Goal: Task Accomplishment & Management: Use online tool/utility

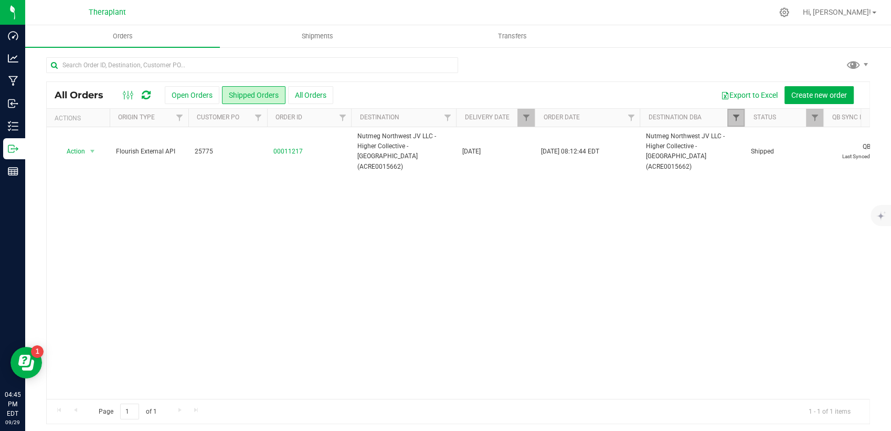
click at [735, 121] on span "Filter" at bounding box center [736, 117] width 8 height 8
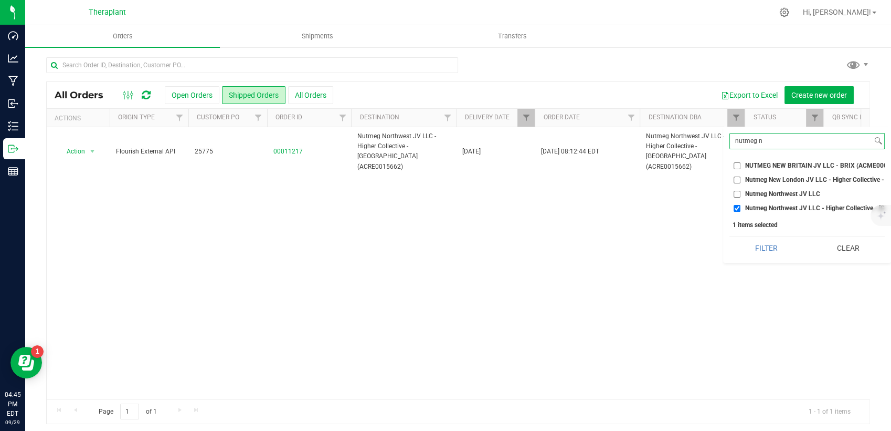
drag, startPoint x: 811, startPoint y: 143, endPoint x: 725, endPoint y: 144, distance: 85.6
click at [725, 144] on div "nutmeg n Select All 56 [PERSON_NAME] LLC - LUCKY BREAK CANNABIS - Bridgeport (A…" at bounding box center [807, 195] width 168 height 136
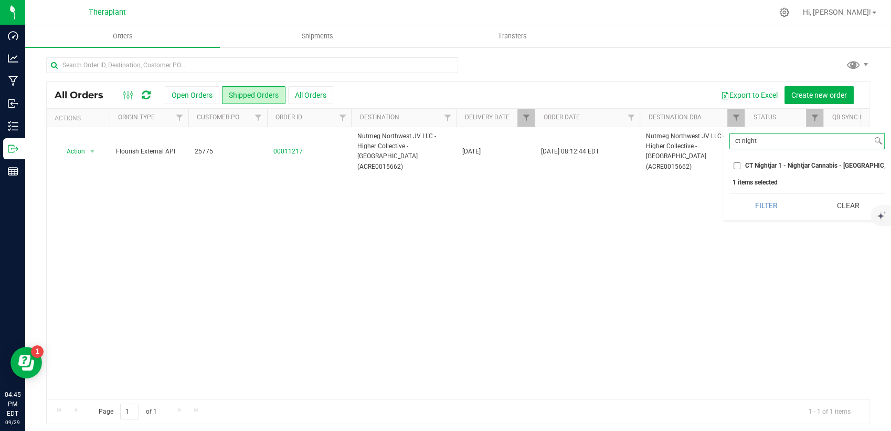
type input "ct night"
click at [751, 167] on span "CT Nightjar 1 - Nightjar Cannabis - [GEOGRAPHIC_DATA] (AMHF0008285)" at bounding box center [850, 165] width 208 height 6
click at [741, 167] on input "CT Nightjar 1 - Nightjar Cannabis - [GEOGRAPHIC_DATA] (AMHF0008285)" at bounding box center [737, 165] width 7 height 7
click at [750, 214] on button "Filter" at bounding box center [767, 205] width 74 height 23
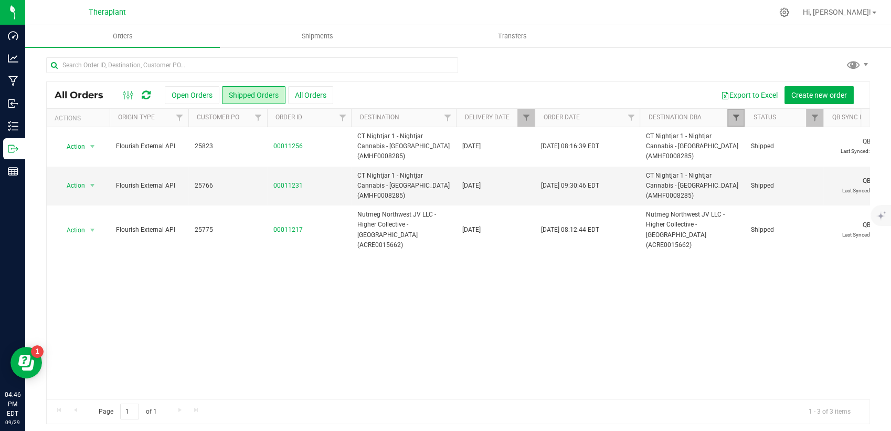
click at [738, 117] on span "Filter" at bounding box center [736, 117] width 8 height 8
drag, startPoint x: 841, startPoint y: 208, endPoint x: 806, endPoint y: 190, distance: 39.0
click at [841, 207] on button "Clear" at bounding box center [848, 205] width 74 height 23
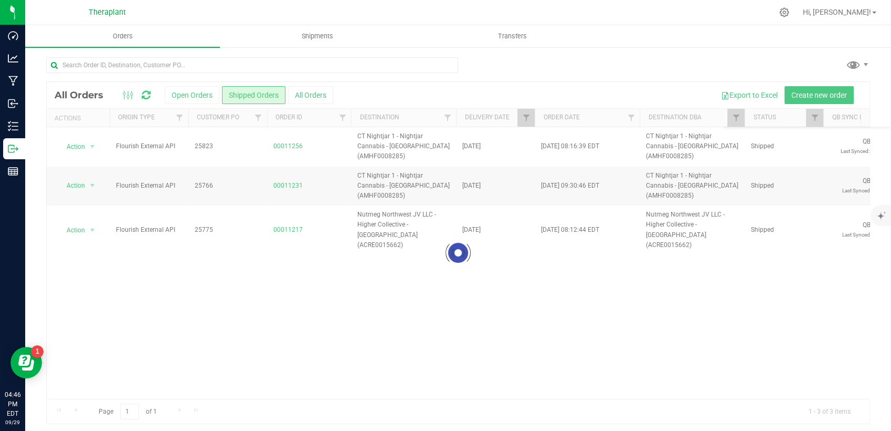
checkbox input "false"
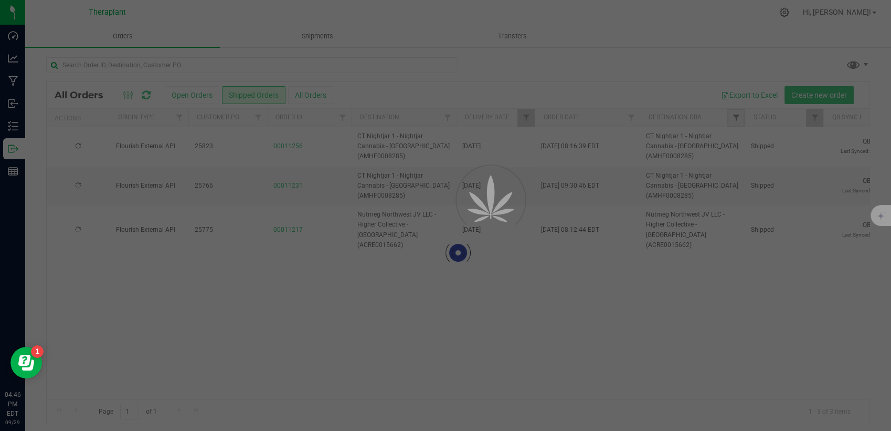
click at [736, 118] on span "Filter" at bounding box center [736, 117] width 8 height 8
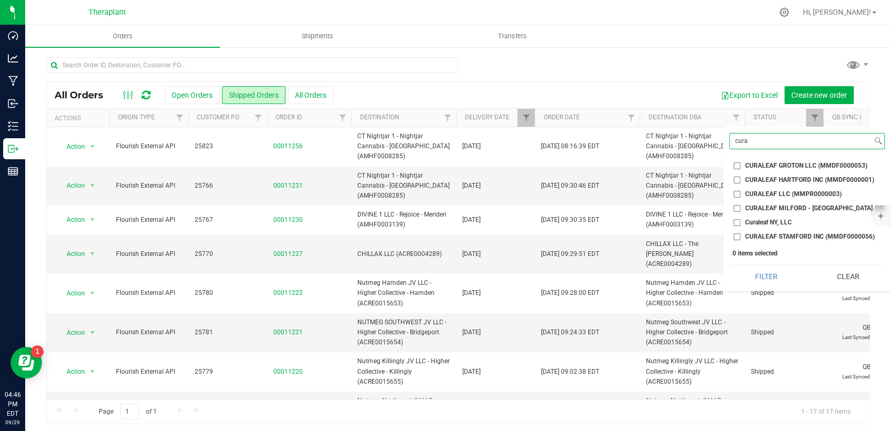
type input "cura"
click at [761, 162] on span "CURALEAF GROTON LLC (MMDF0000053)" at bounding box center [807, 165] width 122 height 6
click at [741, 162] on input "CURALEAF GROTON LLC (MMDF0000053)" at bounding box center [737, 165] width 7 height 7
checkbox input "true"
click at [773, 286] on button "Filter" at bounding box center [767, 276] width 74 height 23
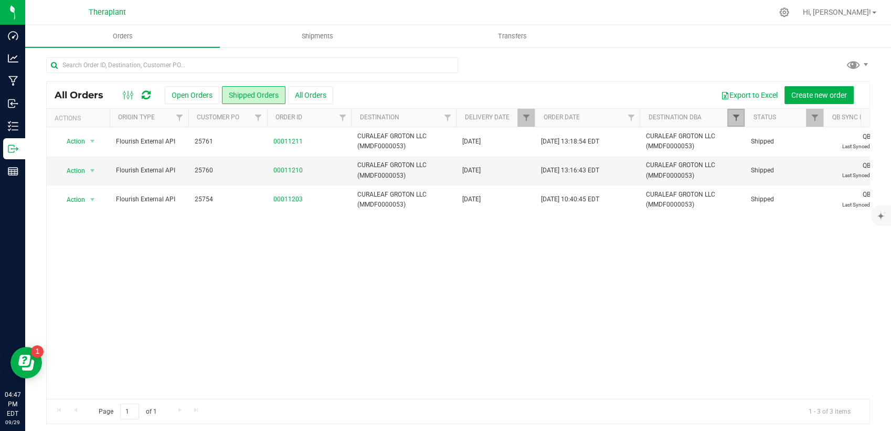
click at [732, 116] on span "Filter" at bounding box center [736, 117] width 8 height 8
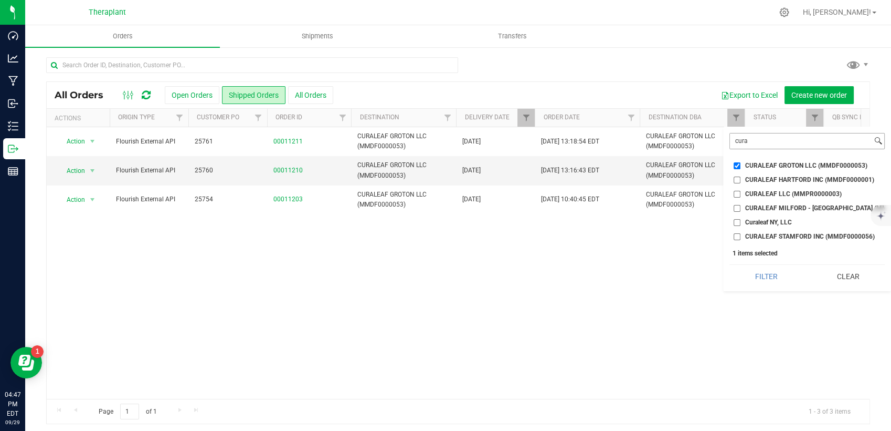
drag, startPoint x: 858, startPoint y: 282, endPoint x: 774, endPoint y: 144, distance: 161.2
click at [857, 281] on button "Clear" at bounding box center [848, 276] width 74 height 23
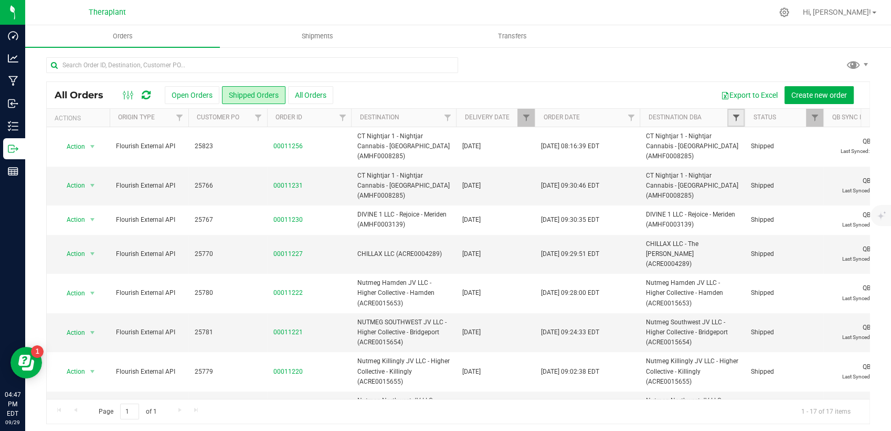
click at [735, 118] on span "Filter" at bounding box center [736, 117] width 8 height 8
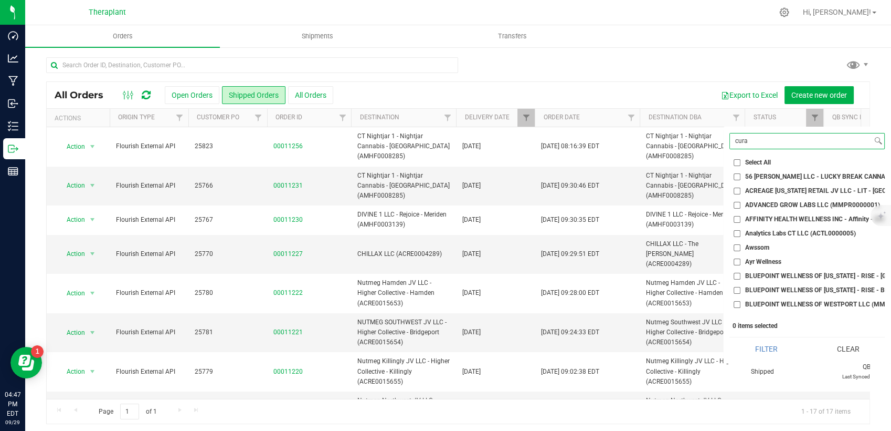
drag, startPoint x: 735, startPoint y: 118, endPoint x: 731, endPoint y: 107, distance: 11.3
click at [731, 107] on div "All Orders Open Orders Shipped Orders All Orders Export to Excel Create new ord…" at bounding box center [458, 252] width 824 height 343
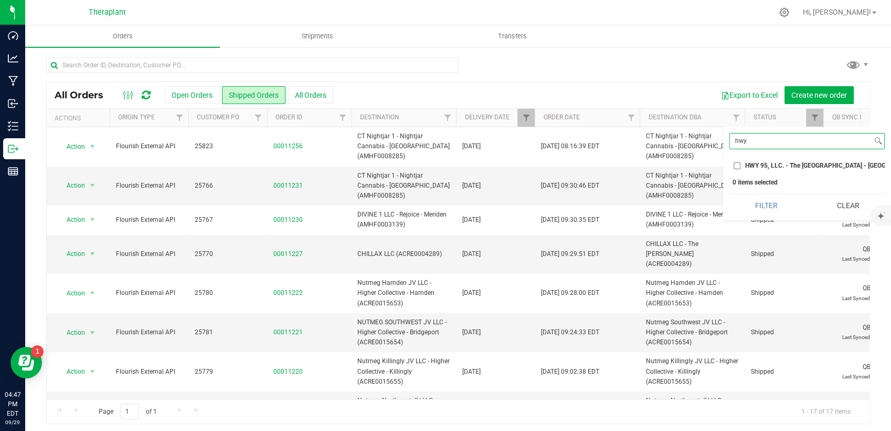
type input "hwy"
drag, startPoint x: 777, startPoint y: 158, endPoint x: 776, endPoint y: 164, distance: 6.8
click at [777, 158] on ul "Select All 56 [PERSON_NAME] LLC - LUCKY BREAK CANNABIS - Bridgeport (ACFB000005…" at bounding box center [807, 164] width 155 height 14
click at [775, 165] on span "HWY 95, LLC. - The [GEOGRAPHIC_DATA] - [GEOGRAPHIC_DATA] (ACRE0015660)" at bounding box center [861, 165] width 231 height 6
click at [741, 165] on input "HWY 95, LLC. - The [GEOGRAPHIC_DATA] - [GEOGRAPHIC_DATA] (ACRE0015660)" at bounding box center [737, 165] width 7 height 7
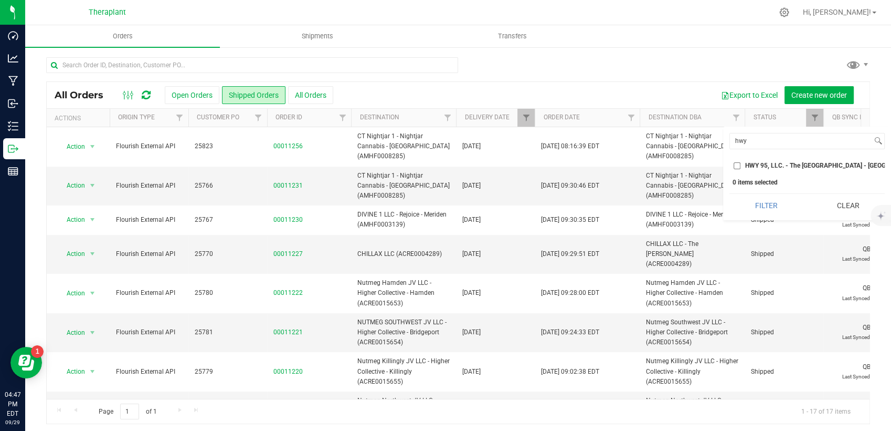
checkbox input "true"
click at [772, 216] on button "Filter" at bounding box center [767, 205] width 74 height 23
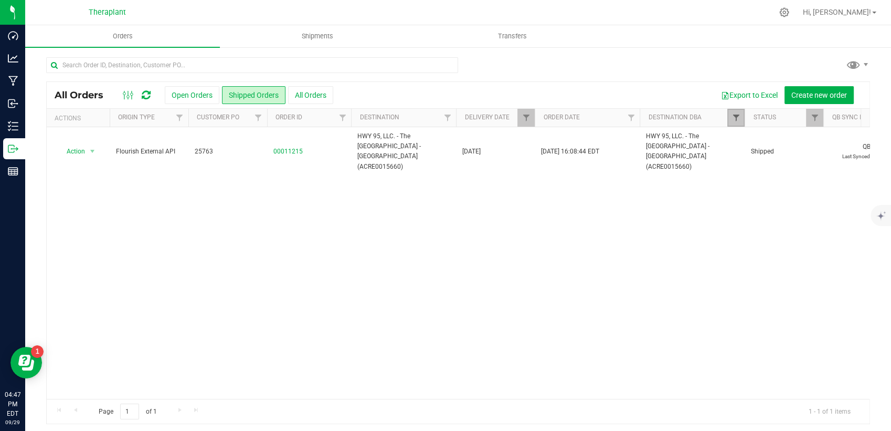
click at [735, 120] on span "Filter" at bounding box center [736, 117] width 8 height 8
click at [848, 209] on button "Clear" at bounding box center [848, 205] width 74 height 23
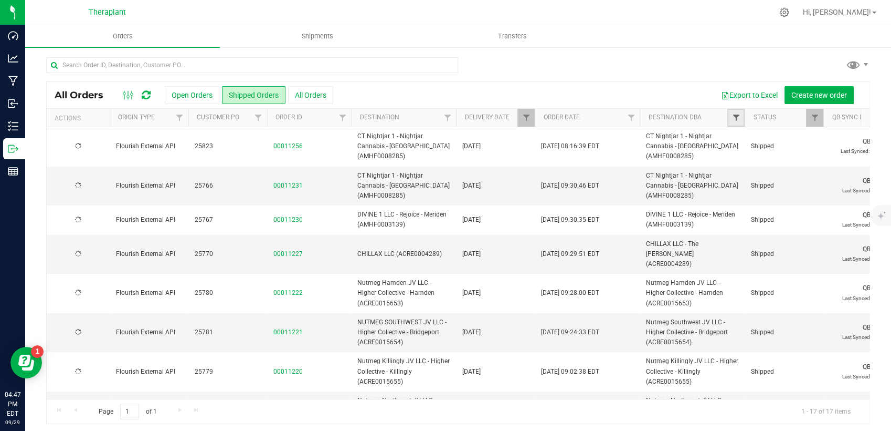
click at [736, 116] on span "Filter" at bounding box center [736, 117] width 8 height 8
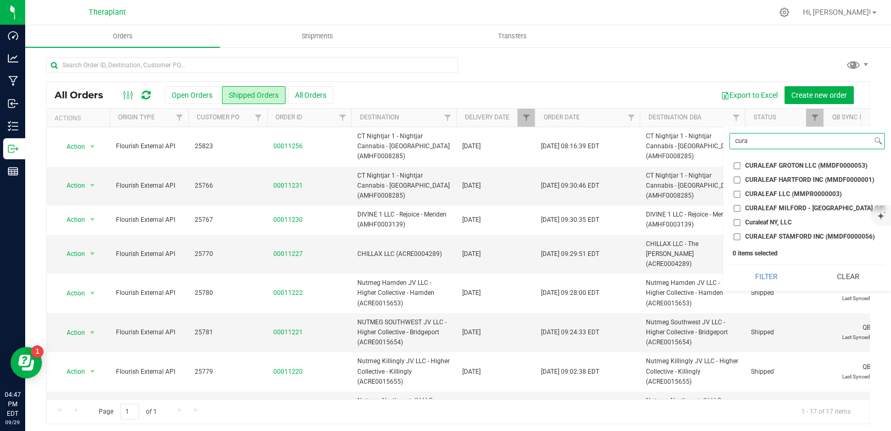
type input "cura"
click at [779, 181] on span "CURALEAF HARTFORD INC (MMDF0000001)" at bounding box center [810, 179] width 129 height 6
click at [741, 181] on input "CURALEAF HARTFORD INC (MMDF0000001)" at bounding box center [737, 179] width 7 height 7
checkbox input "true"
click at [772, 288] on button "Filter" at bounding box center [767, 276] width 74 height 23
